Goal: Task Accomplishment & Management: Use online tool/utility

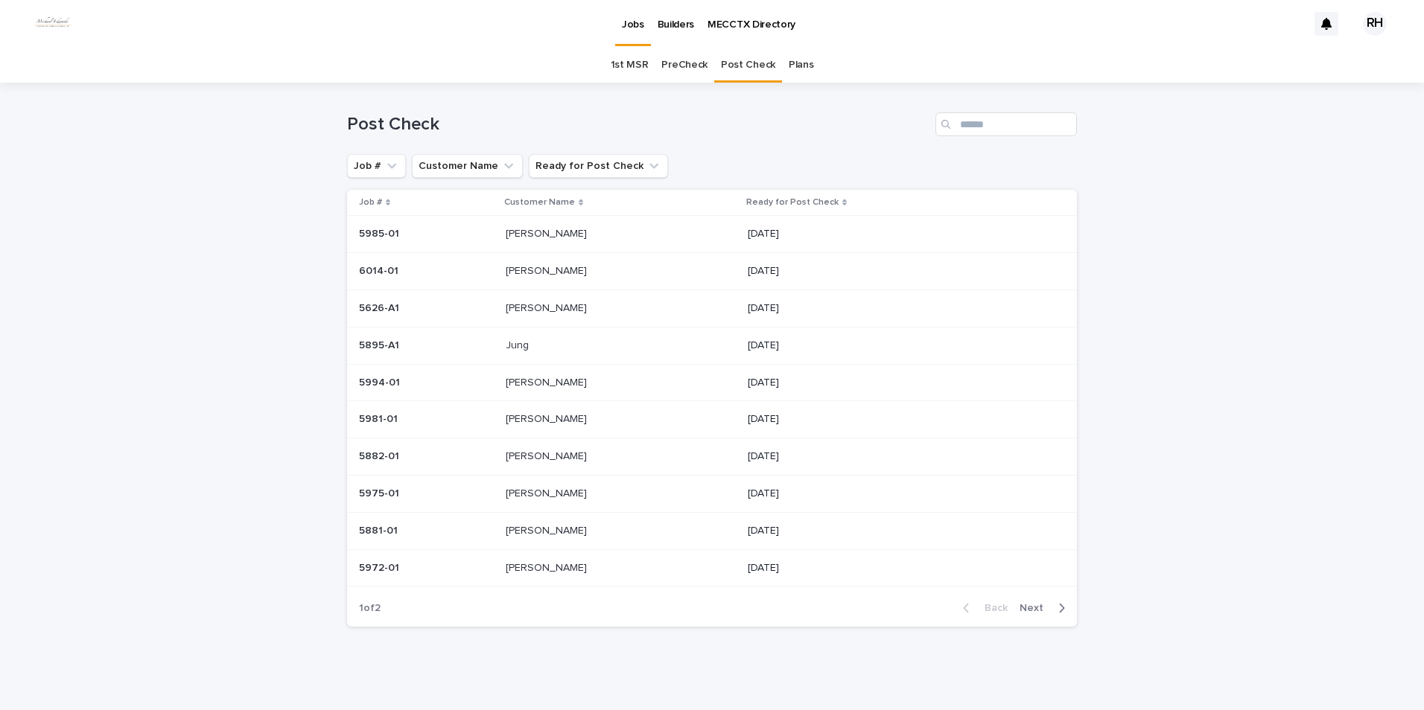
click at [526, 524] on p "[PERSON_NAME]" at bounding box center [548, 530] width 84 height 16
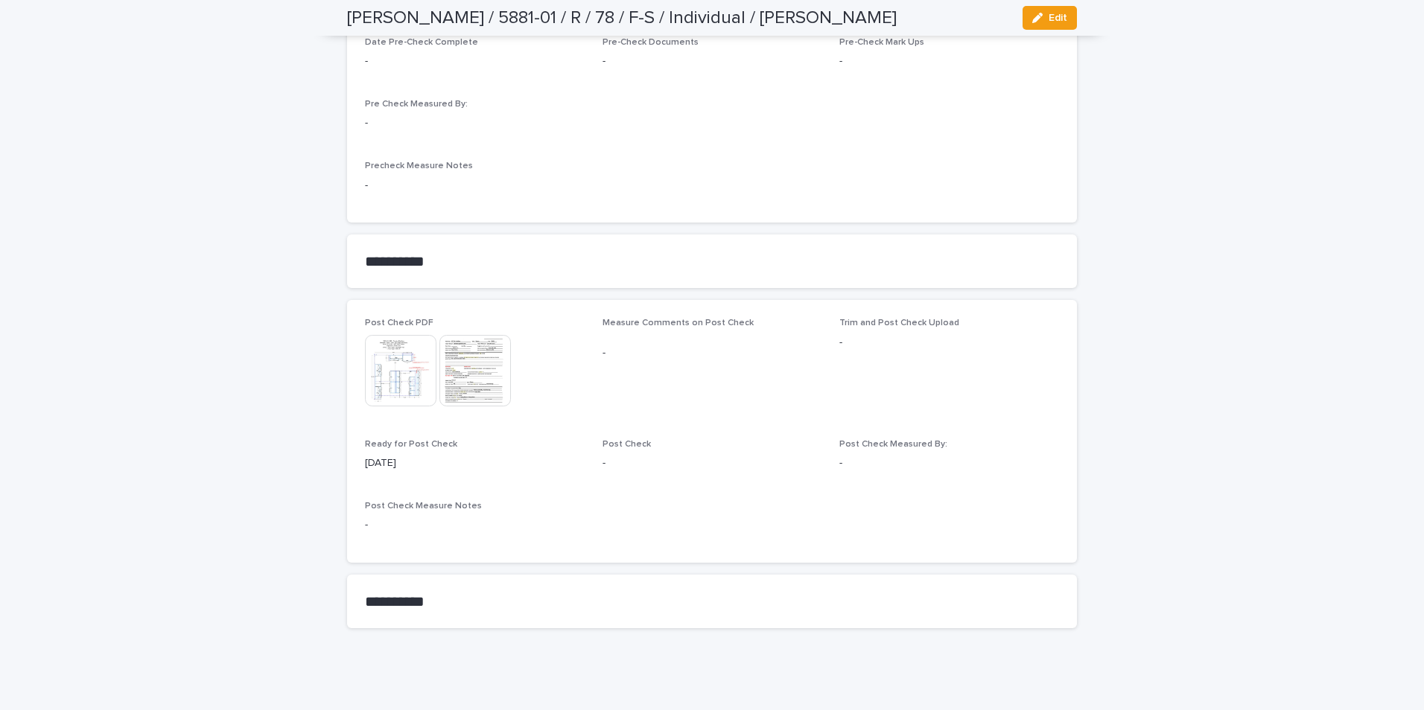
scroll to position [1438, 0]
drag, startPoint x: 1041, startPoint y: 17, endPoint x: 1017, endPoint y: 91, distance: 77.5
click at [1040, 20] on div "button" at bounding box center [1040, 18] width 16 height 10
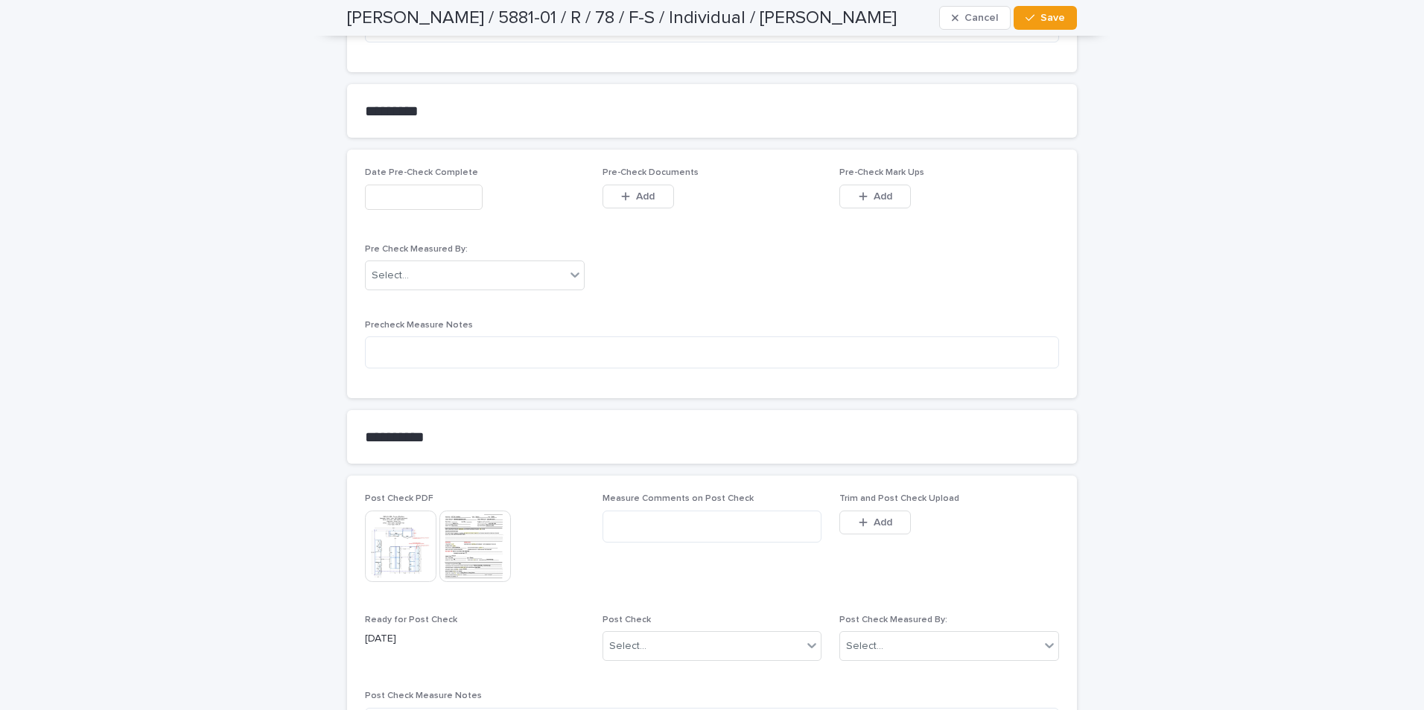
click at [848, 527] on button "Add" at bounding box center [874, 523] width 71 height 24
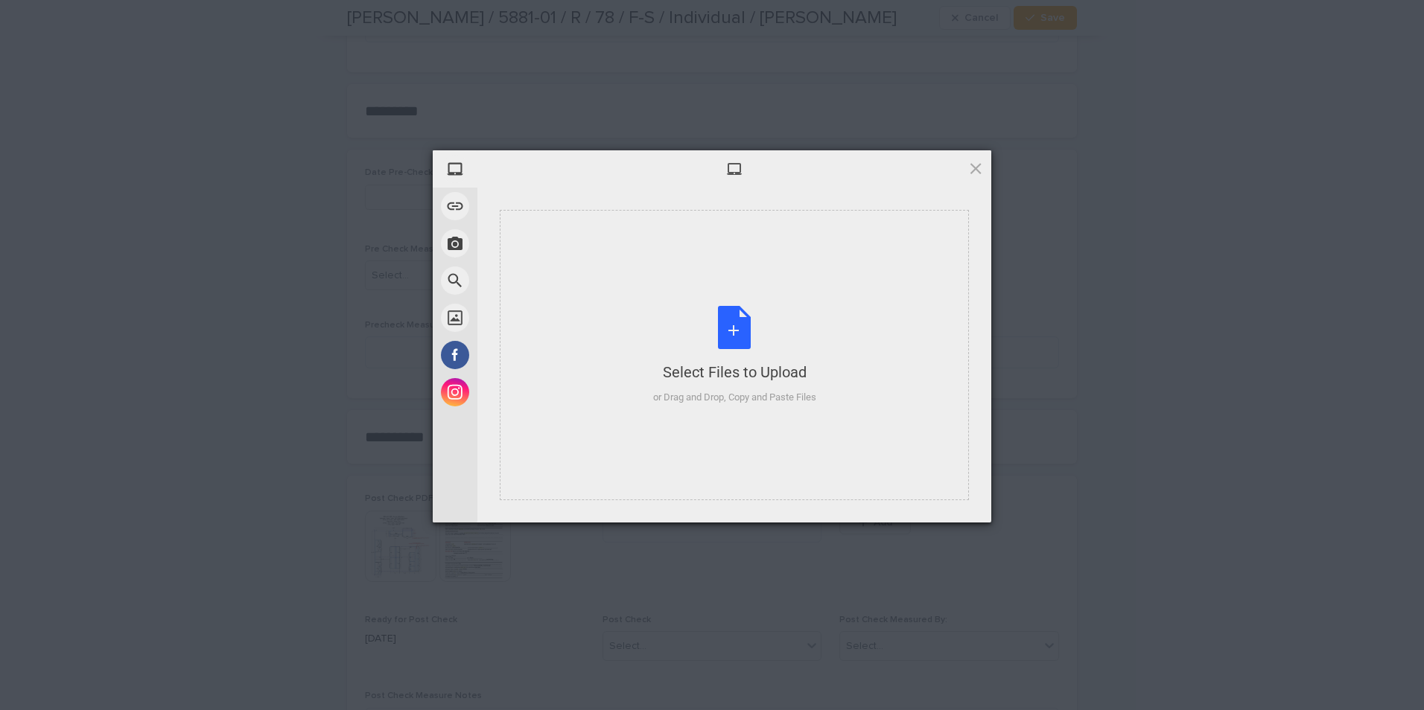
click at [816, 367] on div "Select Files to Upload" at bounding box center [734, 372] width 163 height 21
click at [973, 163] on span at bounding box center [975, 168] width 16 height 16
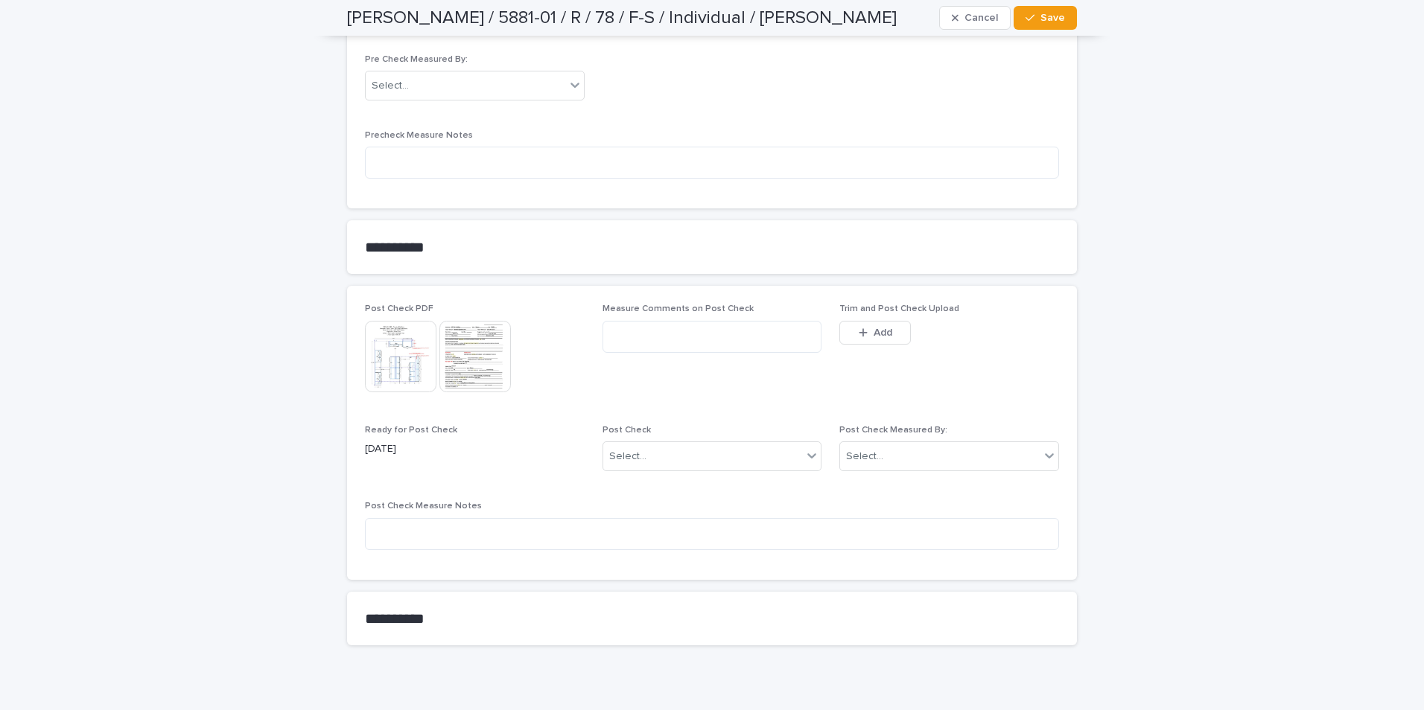
scroll to position [1650, 0]
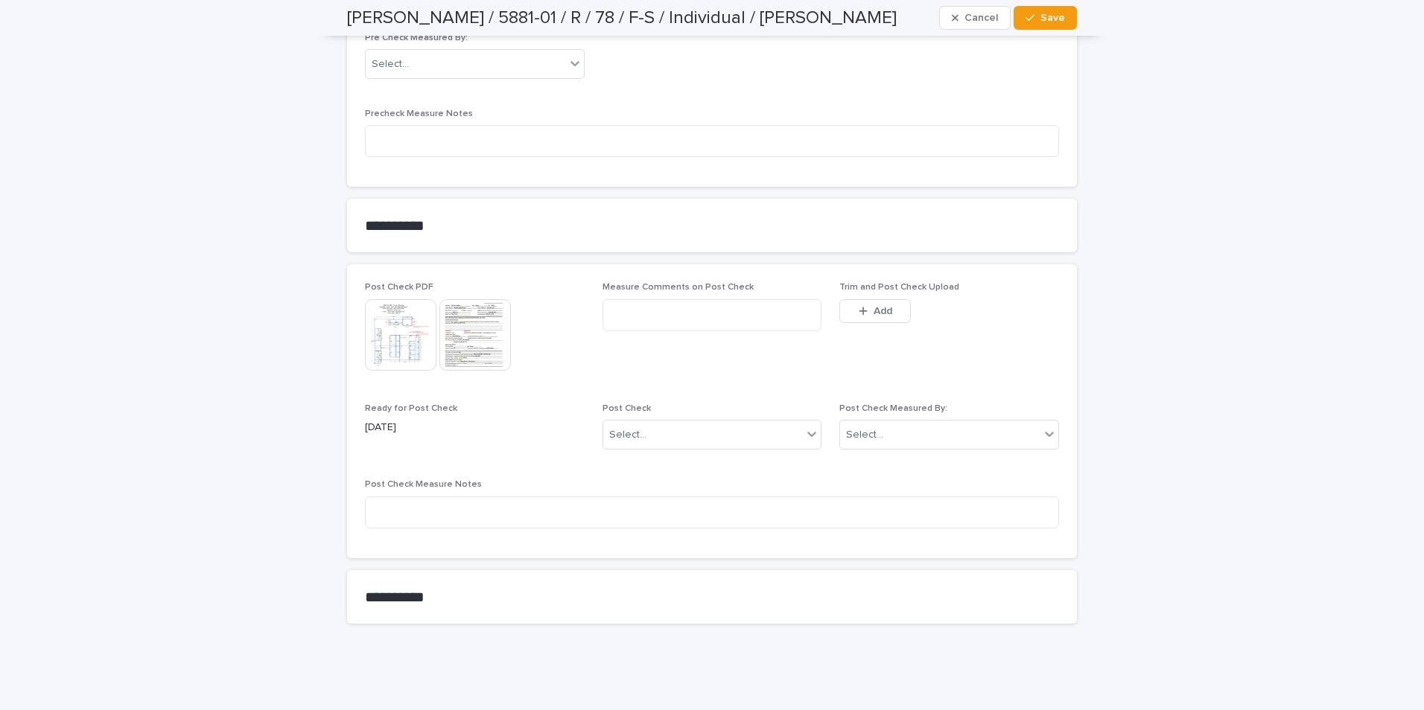
click at [398, 346] on img at bounding box center [400, 334] width 71 height 71
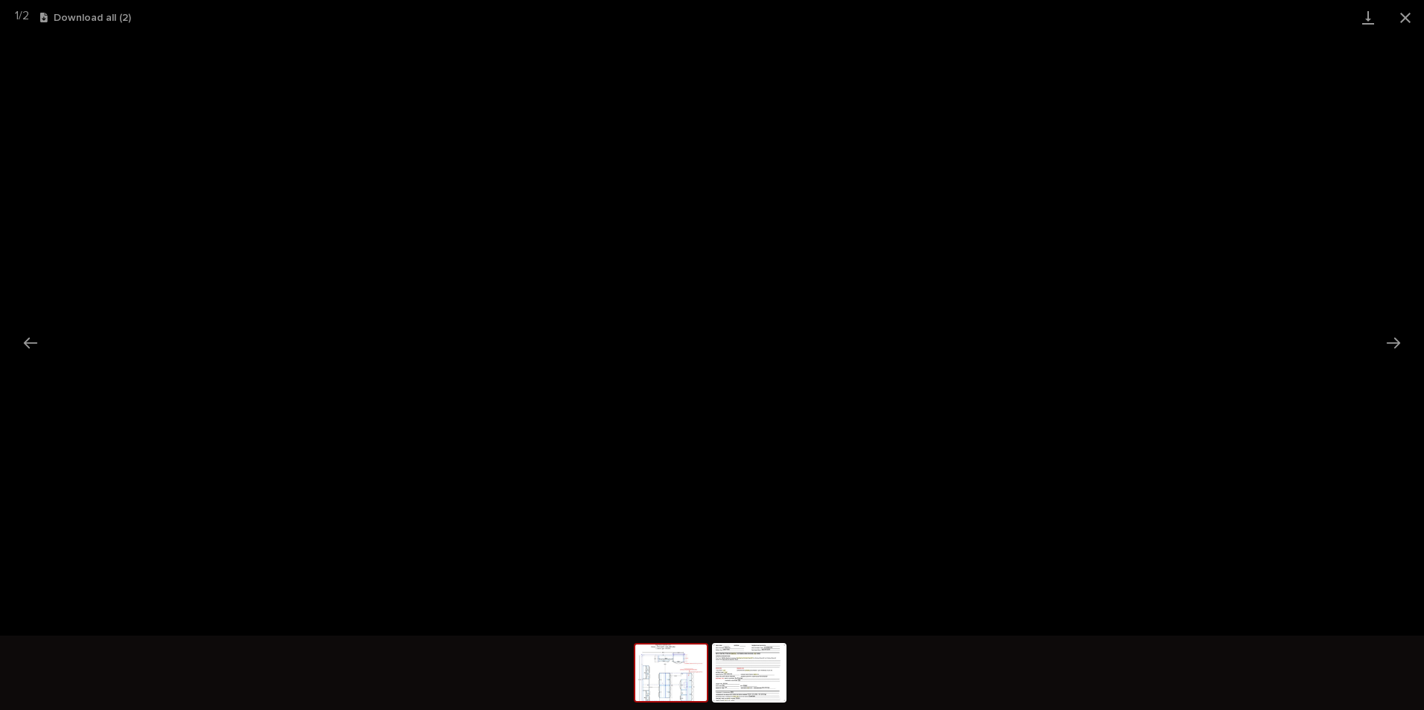
click at [1404, 17] on button "Close gallery" at bounding box center [1405, 17] width 37 height 35
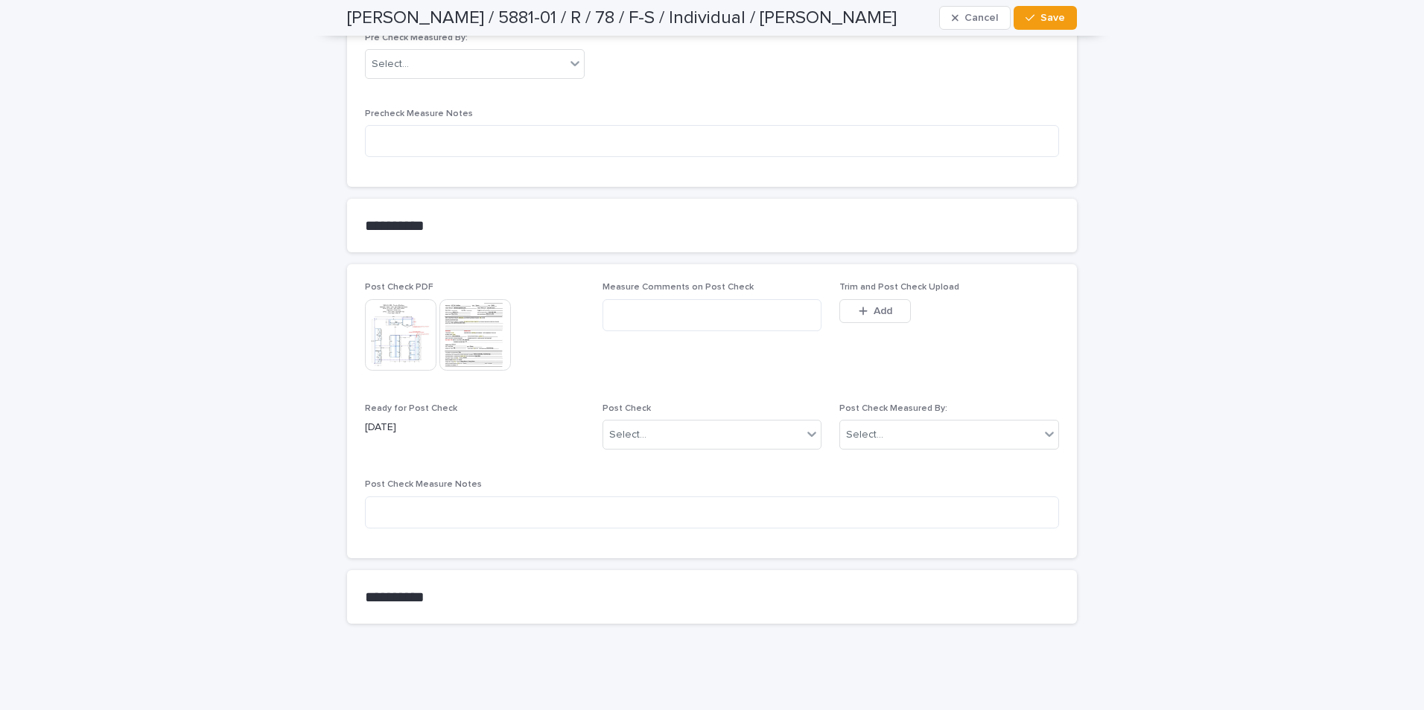
click at [474, 321] on img at bounding box center [474, 334] width 71 height 71
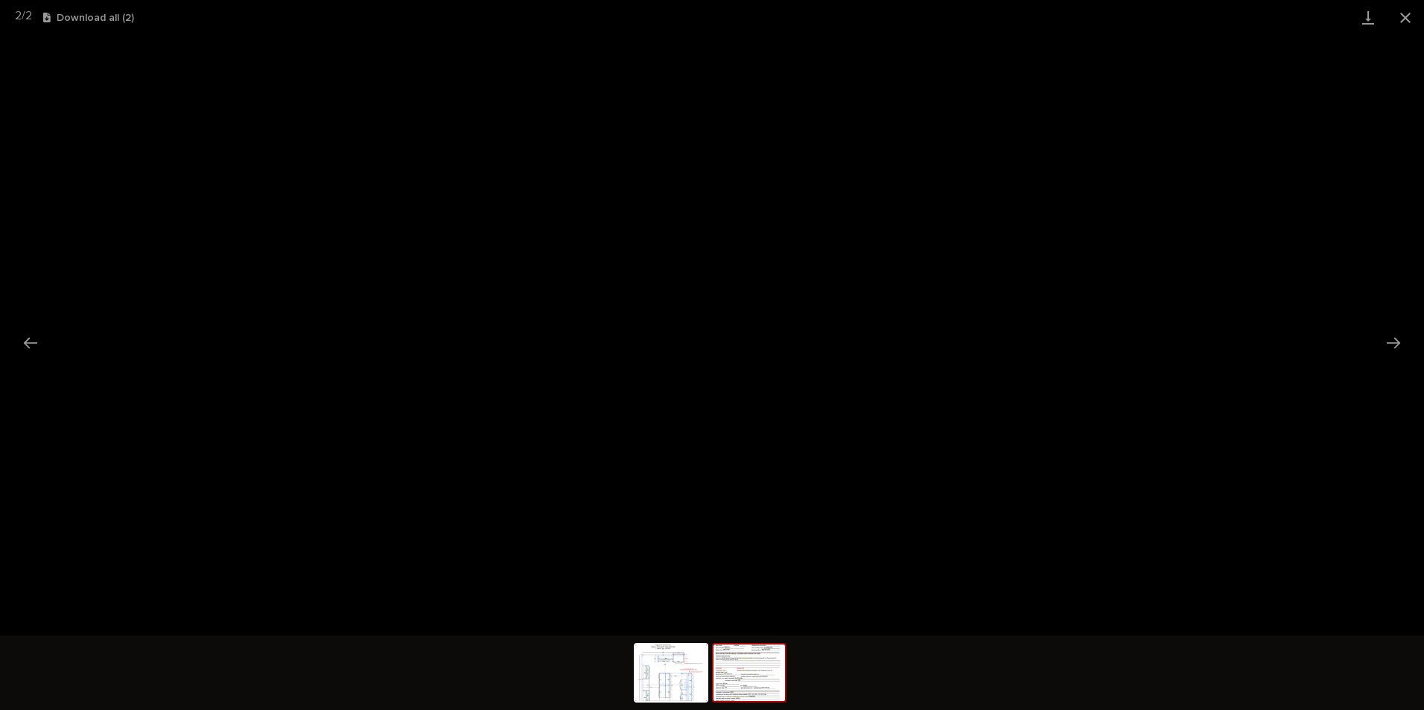
click at [1408, 16] on button "Close gallery" at bounding box center [1405, 17] width 37 height 35
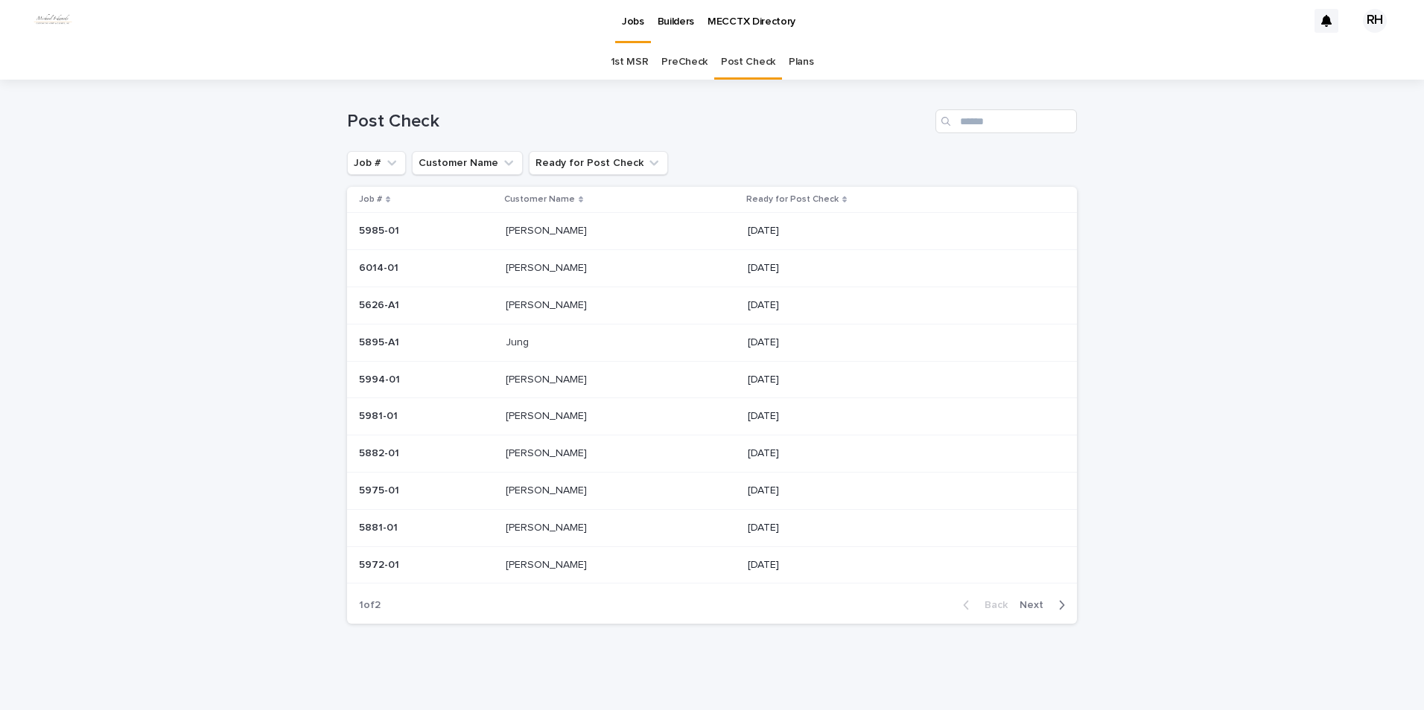
scroll to position [3, 0]
click at [517, 343] on p "Jung" at bounding box center [519, 342] width 26 height 16
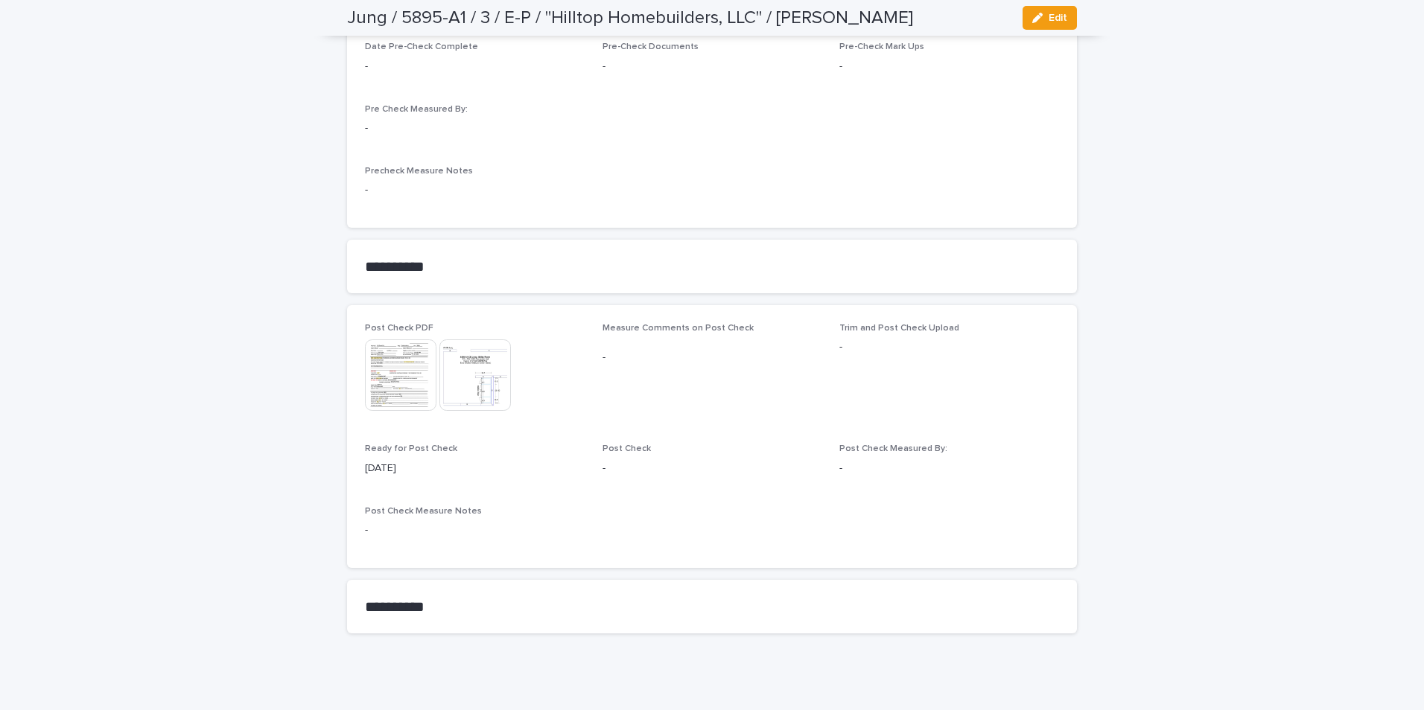
scroll to position [1171, 0]
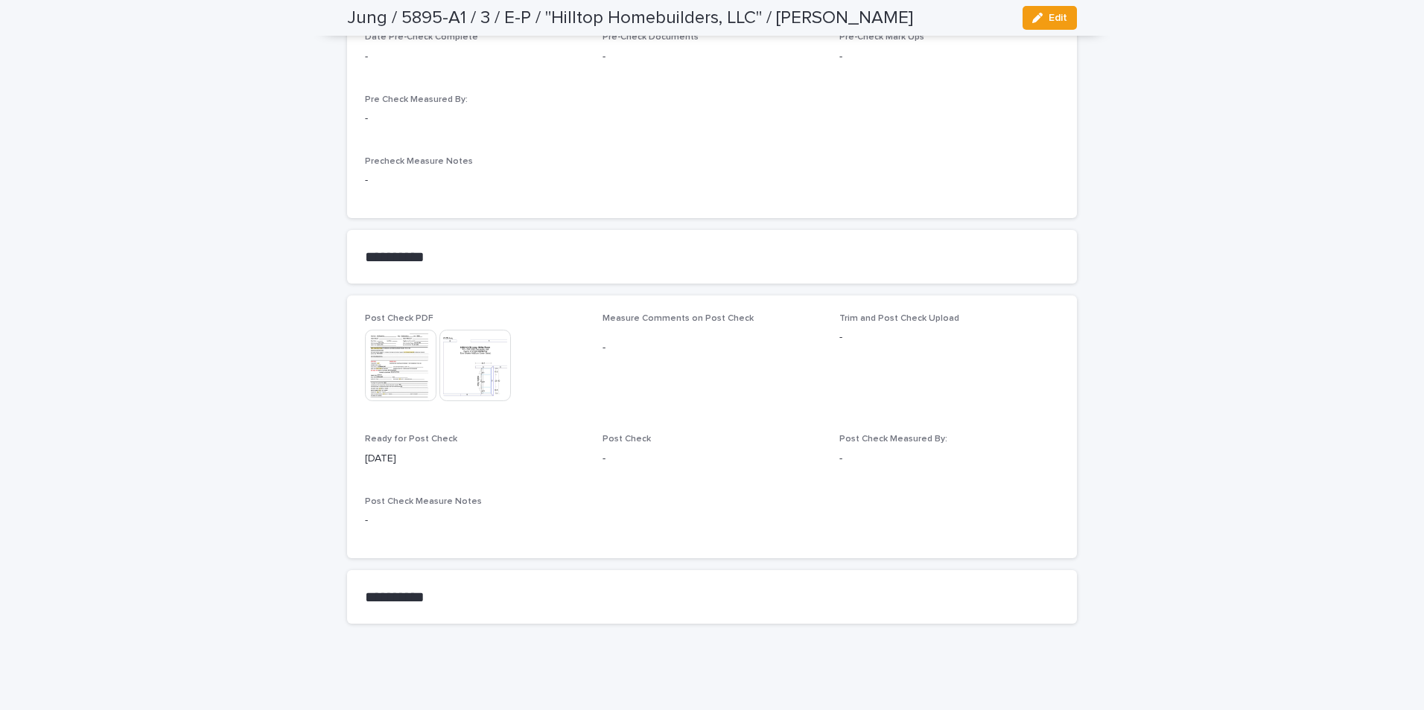
click at [406, 372] on img at bounding box center [400, 365] width 71 height 71
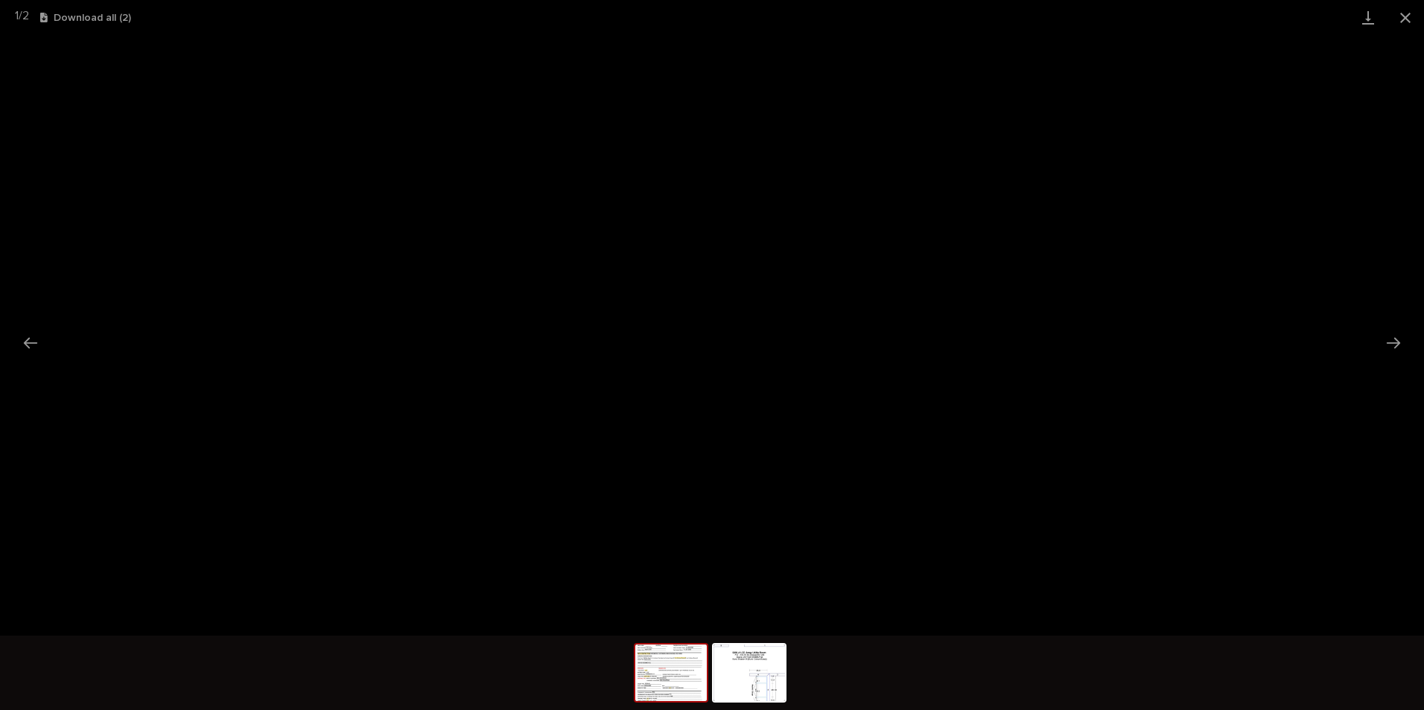
drag, startPoint x: 1408, startPoint y: 13, endPoint x: 1398, endPoint y: 22, distance: 13.7
click at [1403, 17] on button "Close gallery" at bounding box center [1405, 17] width 37 height 35
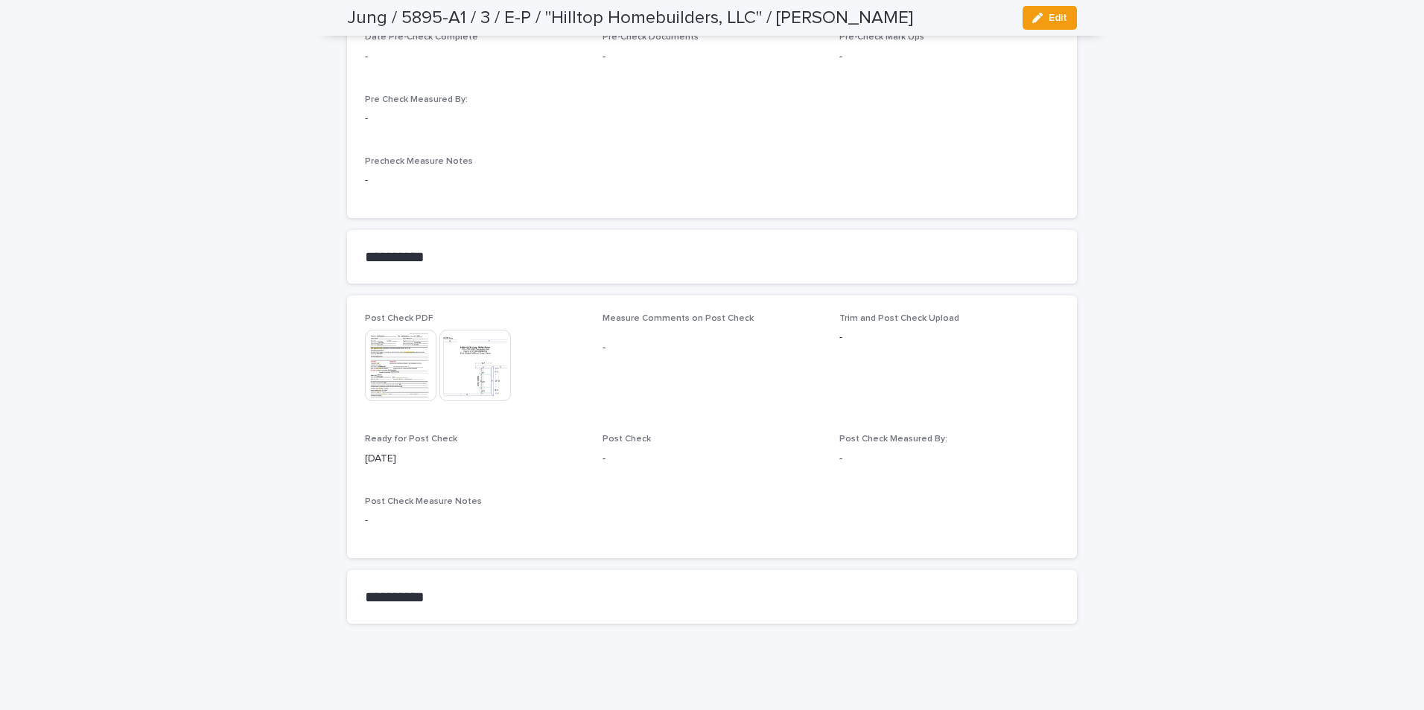
click at [462, 360] on img at bounding box center [474, 365] width 71 height 71
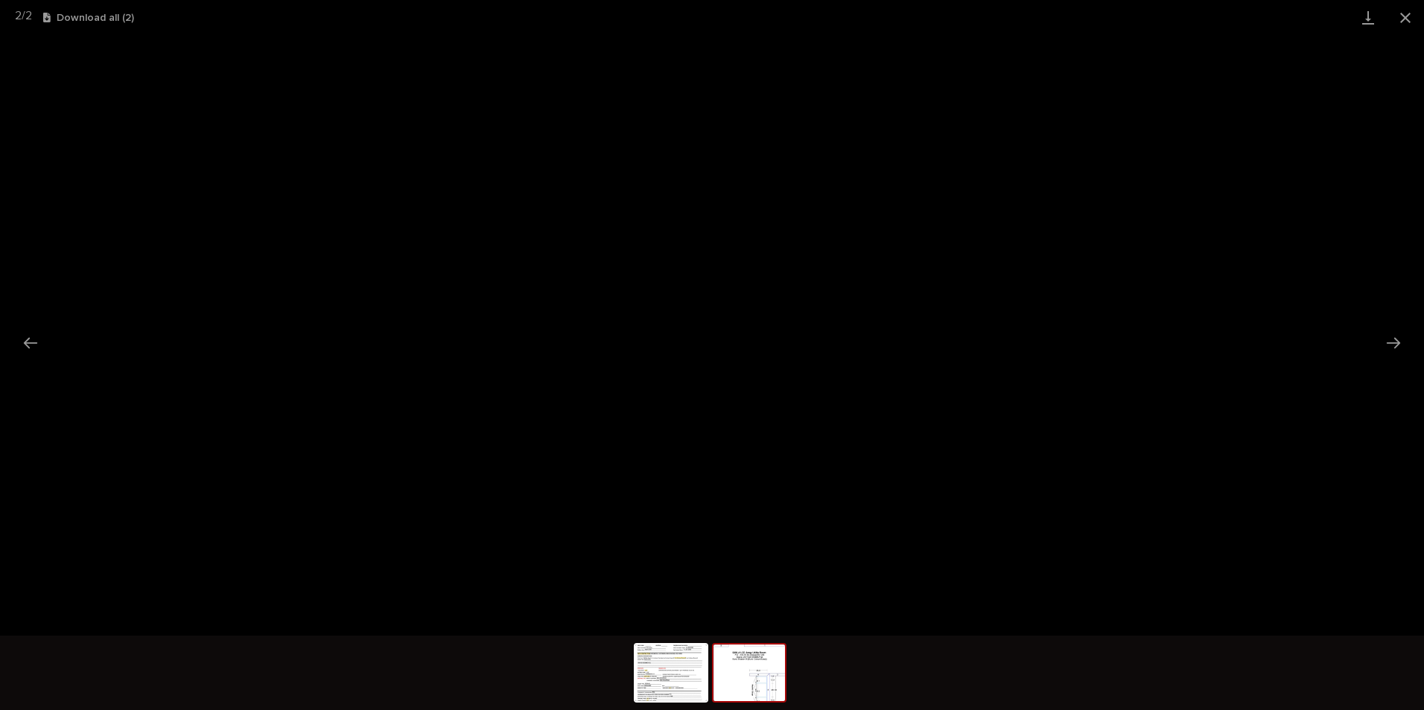
click at [1403, 15] on button "Close gallery" at bounding box center [1405, 17] width 37 height 35
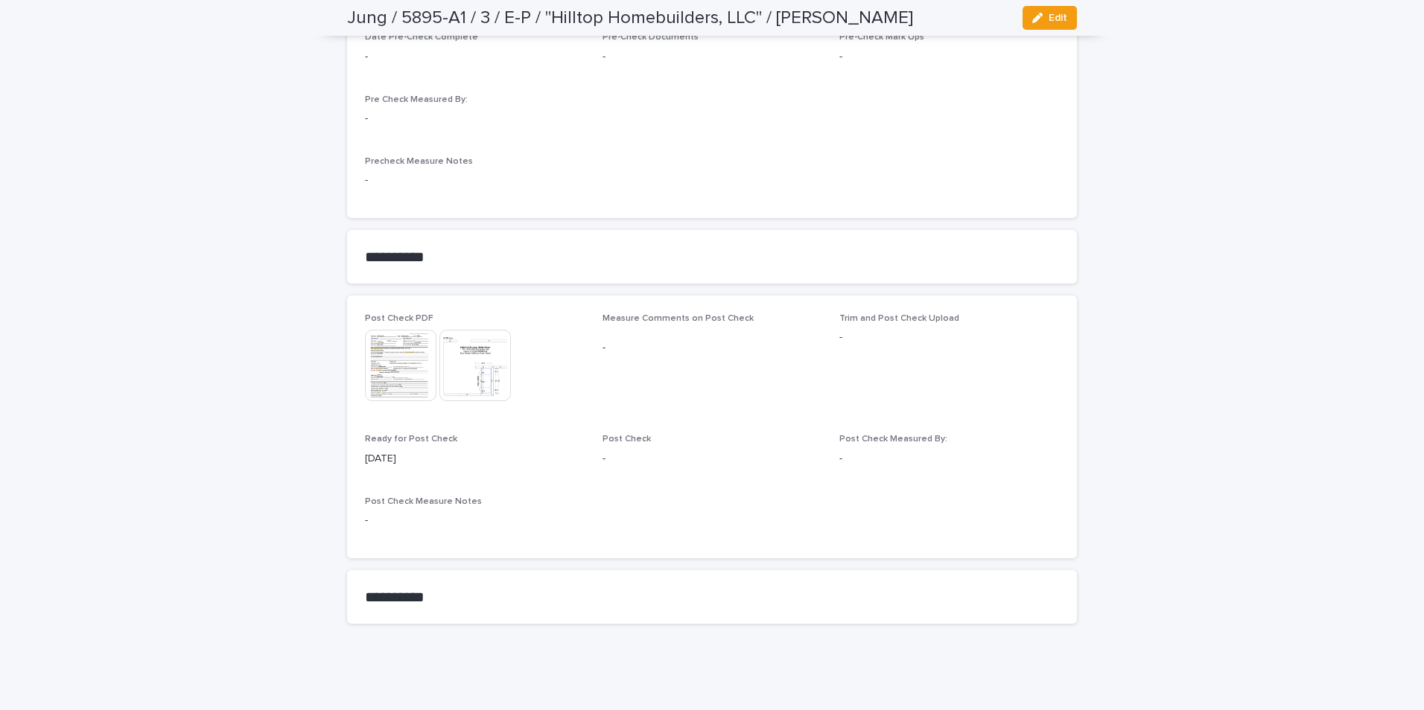
click at [394, 358] on img at bounding box center [400, 365] width 71 height 71
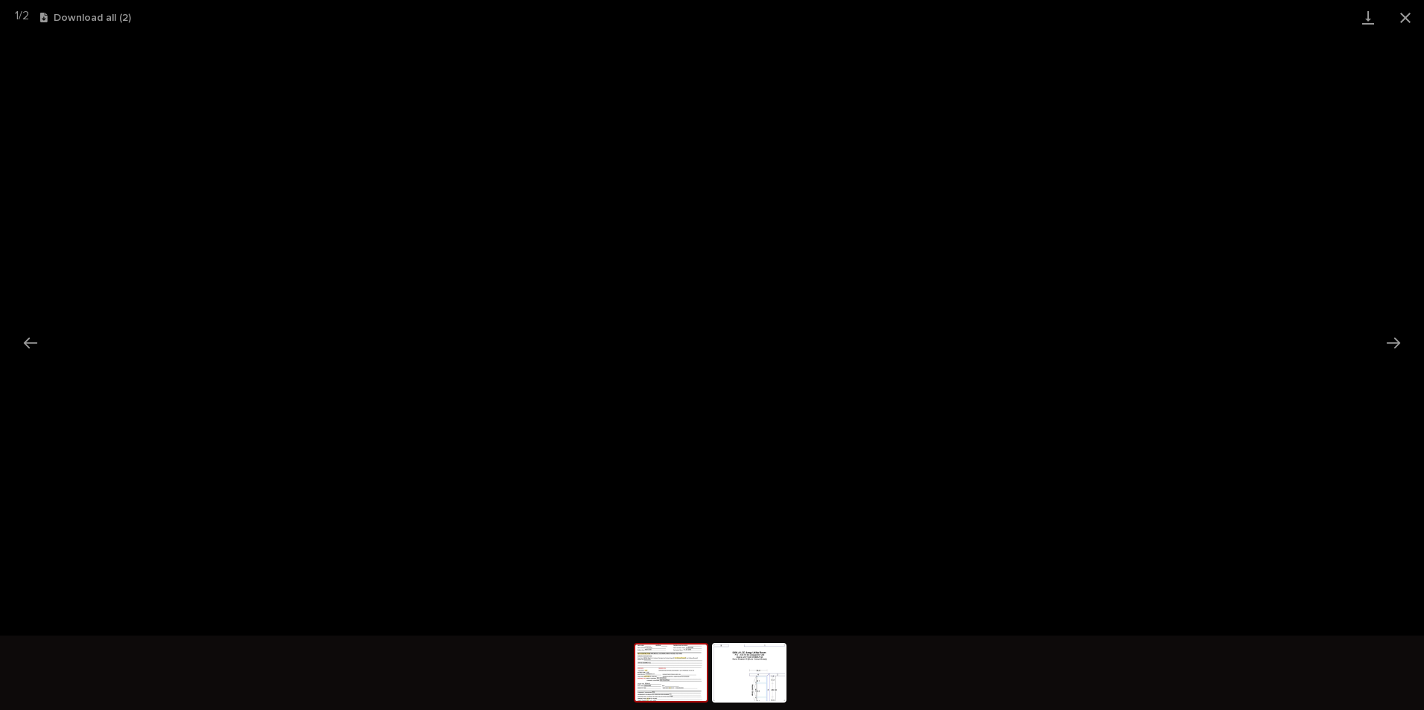
click at [1408, 16] on button "Close gallery" at bounding box center [1405, 17] width 37 height 35
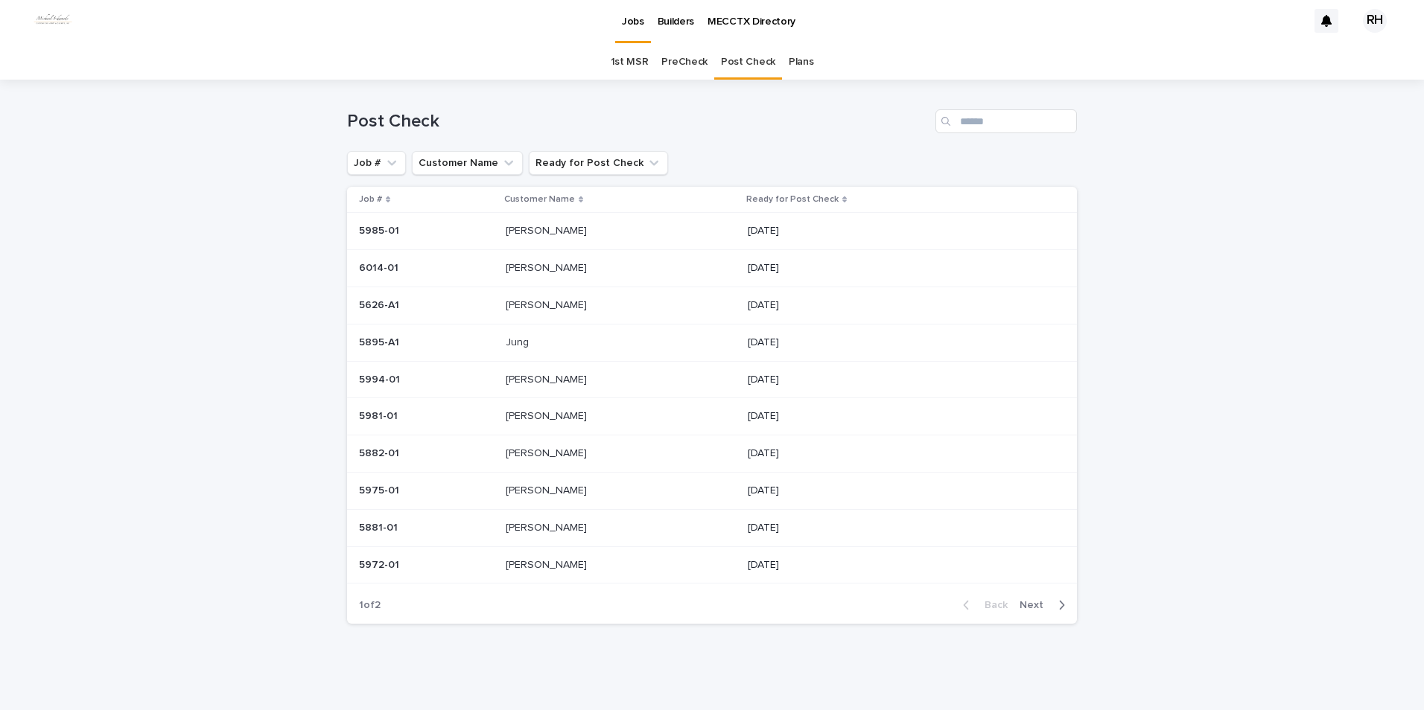
scroll to position [3, 0]
